Goal: Task Accomplishment & Management: Manage account settings

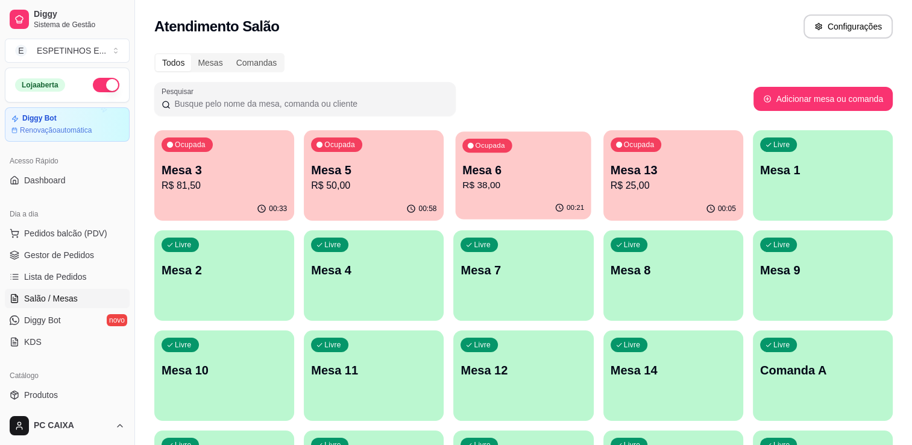
click at [521, 186] on p "R$ 38,00" at bounding box center [524, 185] width 122 height 14
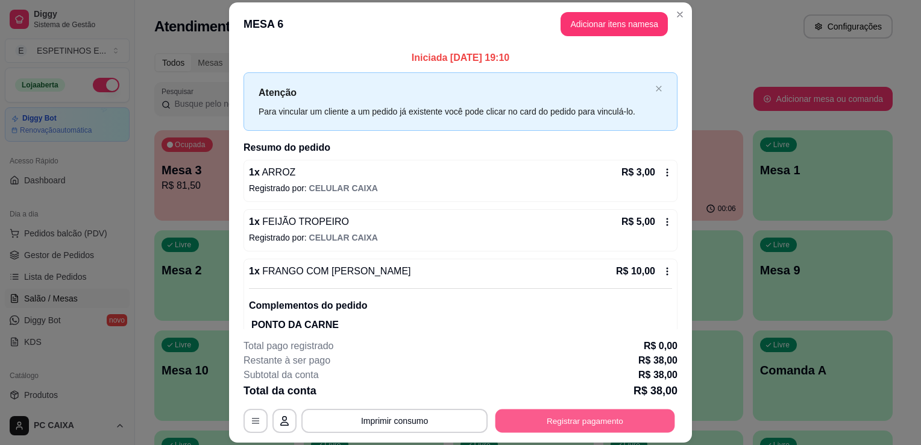
click at [528, 420] on button "Registrar pagamento" at bounding box center [585, 421] width 180 height 24
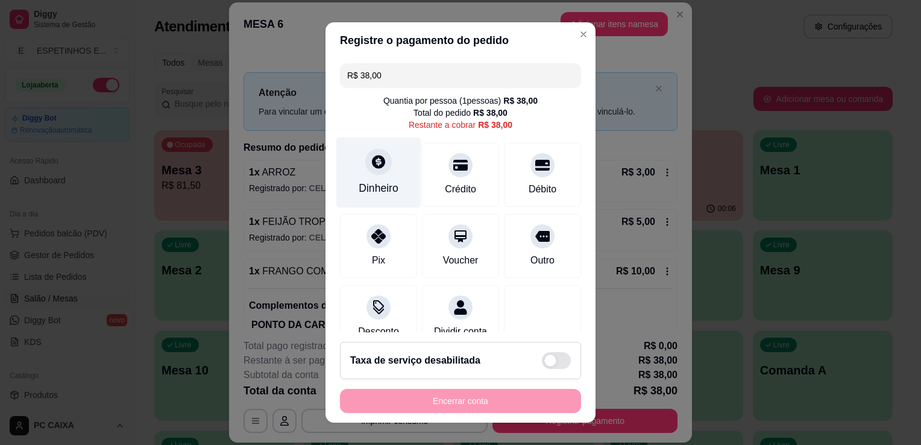
click at [376, 168] on icon at bounding box center [379, 162] width 16 height 16
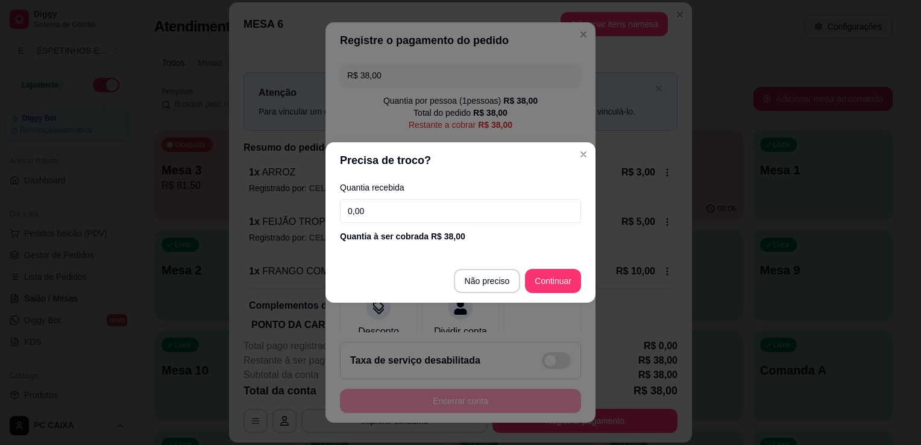
click at [368, 217] on input "0,00" at bounding box center [460, 211] width 241 height 24
type input "38,00"
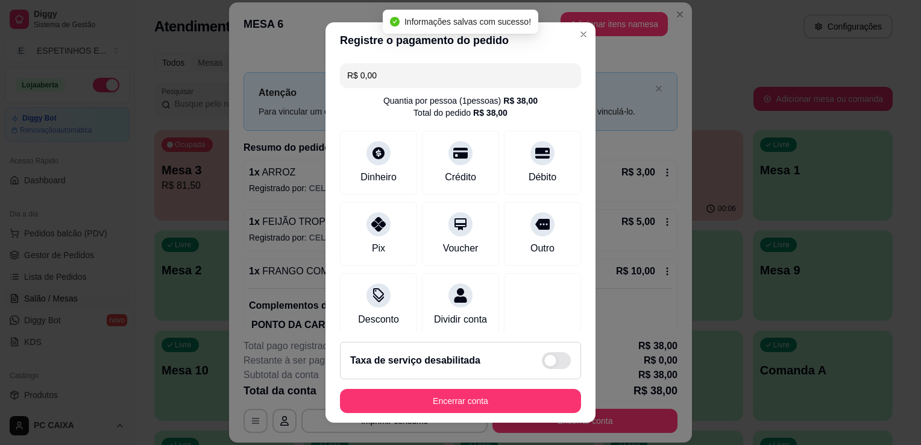
type input "R$ 0,00"
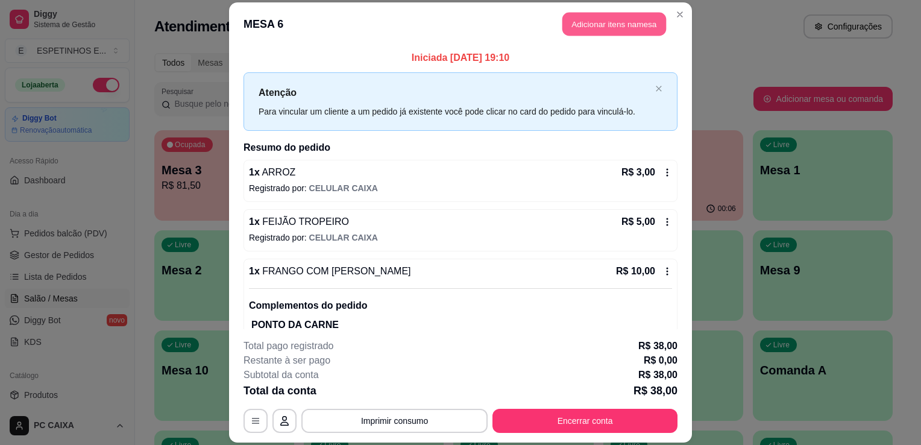
click at [568, 33] on button "Adicionar itens na mesa" at bounding box center [614, 24] width 104 height 24
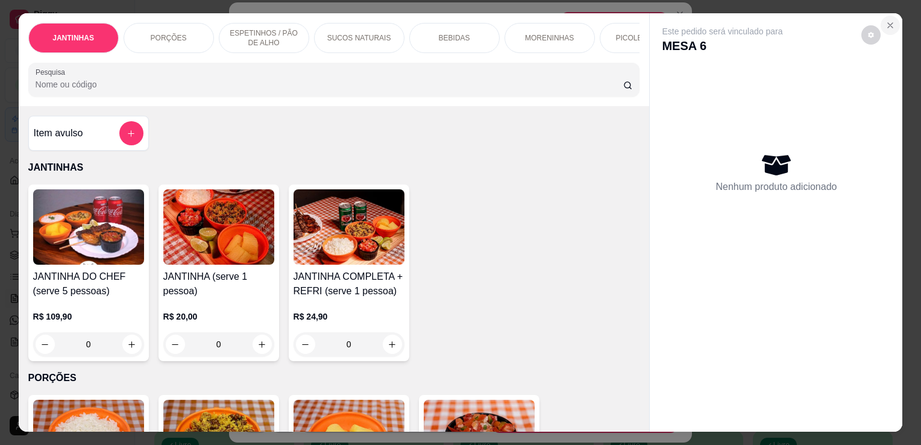
click at [888, 23] on icon "Close" at bounding box center [890, 25] width 5 height 5
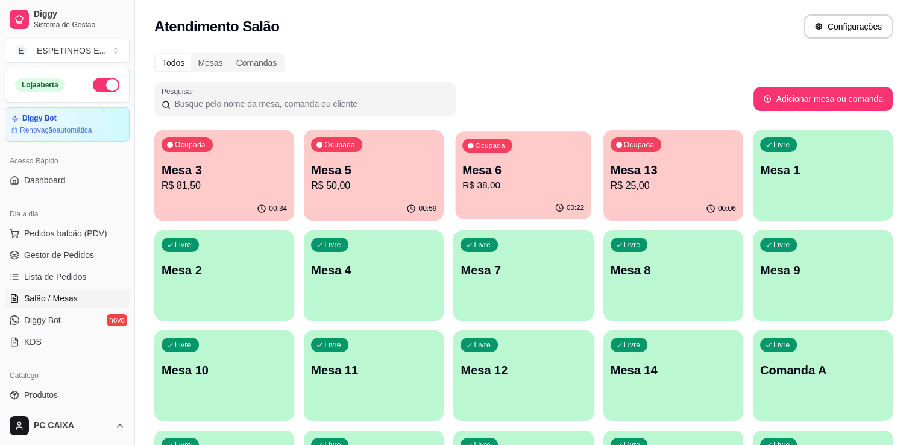
click at [513, 206] on div "00:22" at bounding box center [524, 207] width 136 height 23
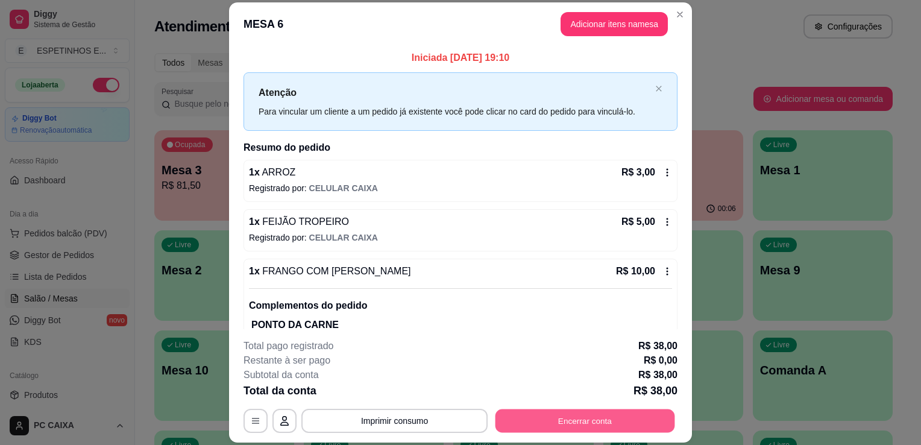
click at [528, 412] on button "Encerrar conta" at bounding box center [585, 421] width 180 height 24
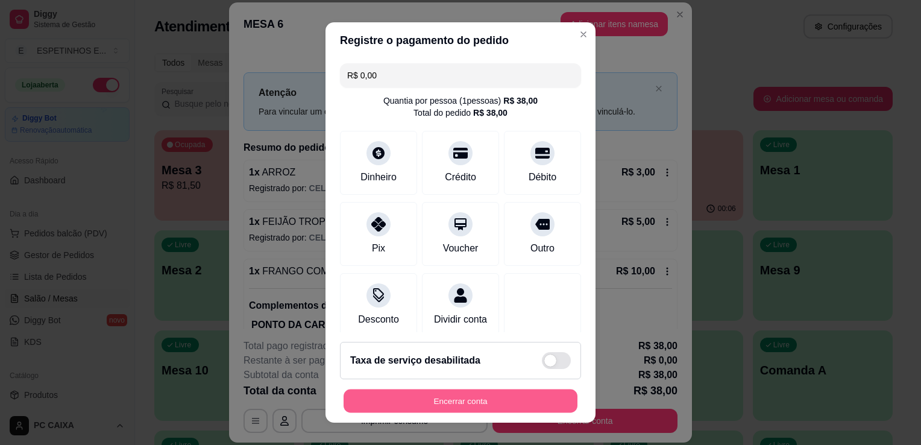
click at [424, 396] on button "Encerrar conta" at bounding box center [460, 401] width 234 height 24
